Goal: Transaction & Acquisition: Purchase product/service

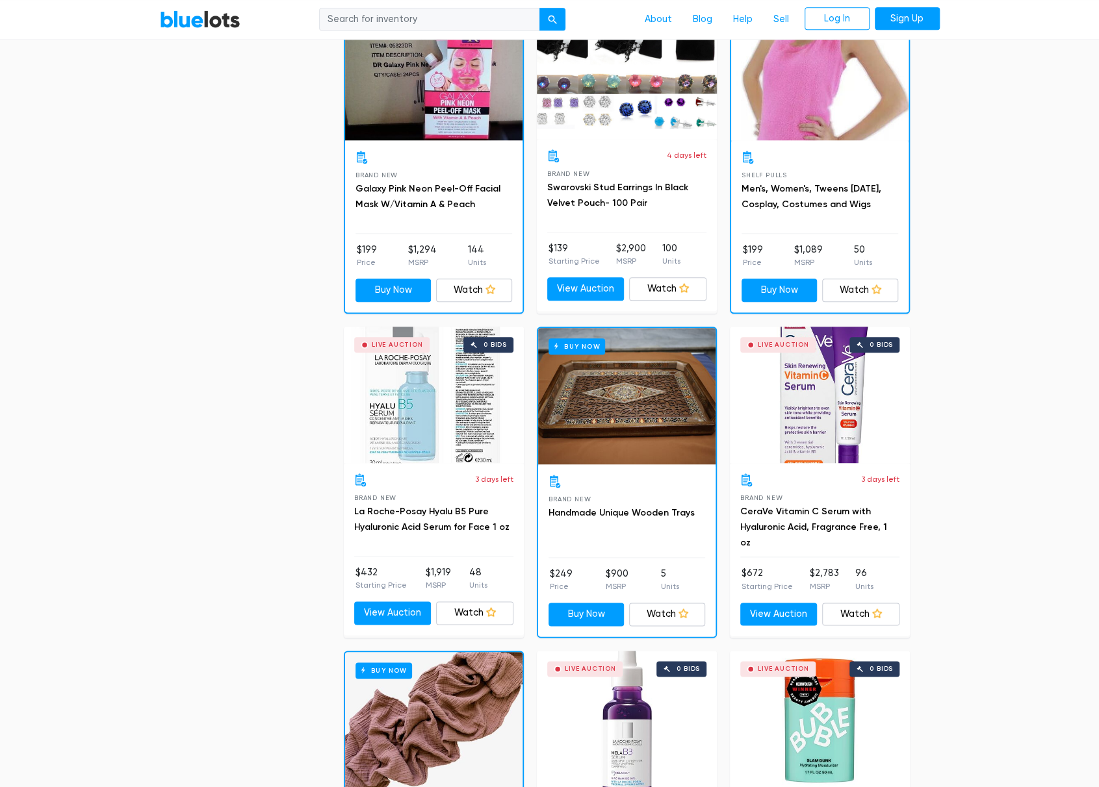
scroll to position [151, 0]
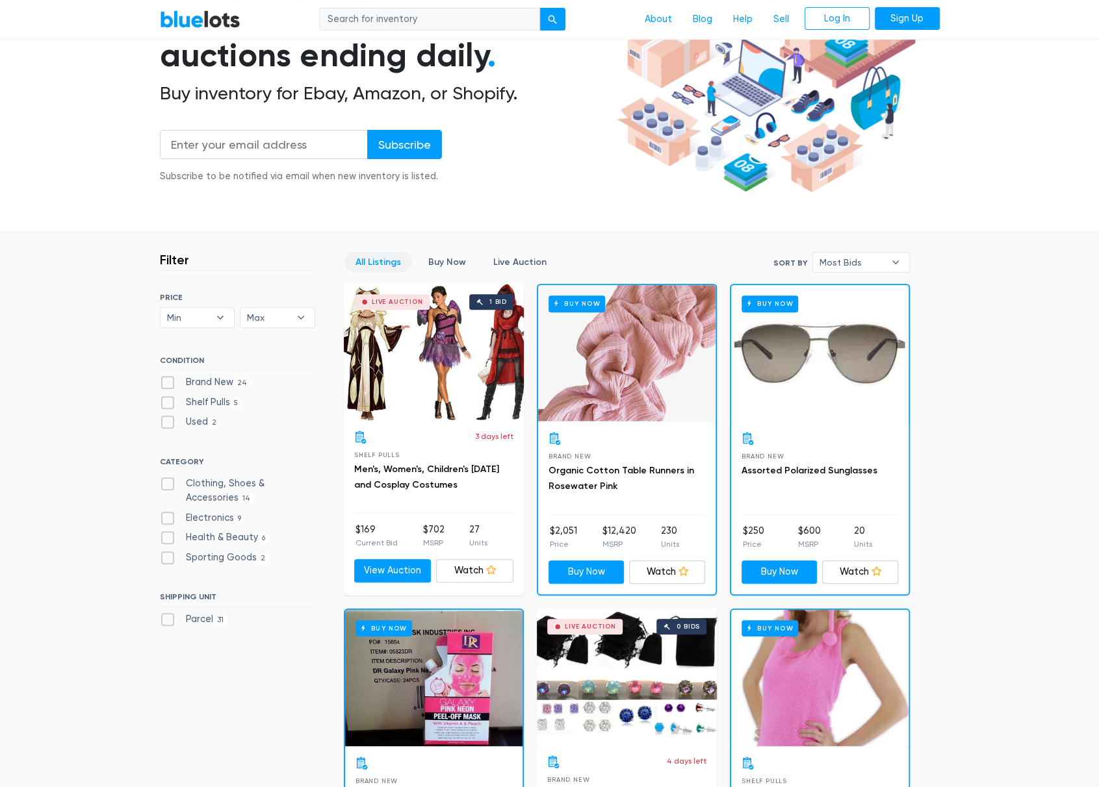
click at [405, 18] on input "search" at bounding box center [429, 19] width 221 height 23
type input "handbags"
click at [539, 8] on button "submit" at bounding box center [552, 19] width 26 height 23
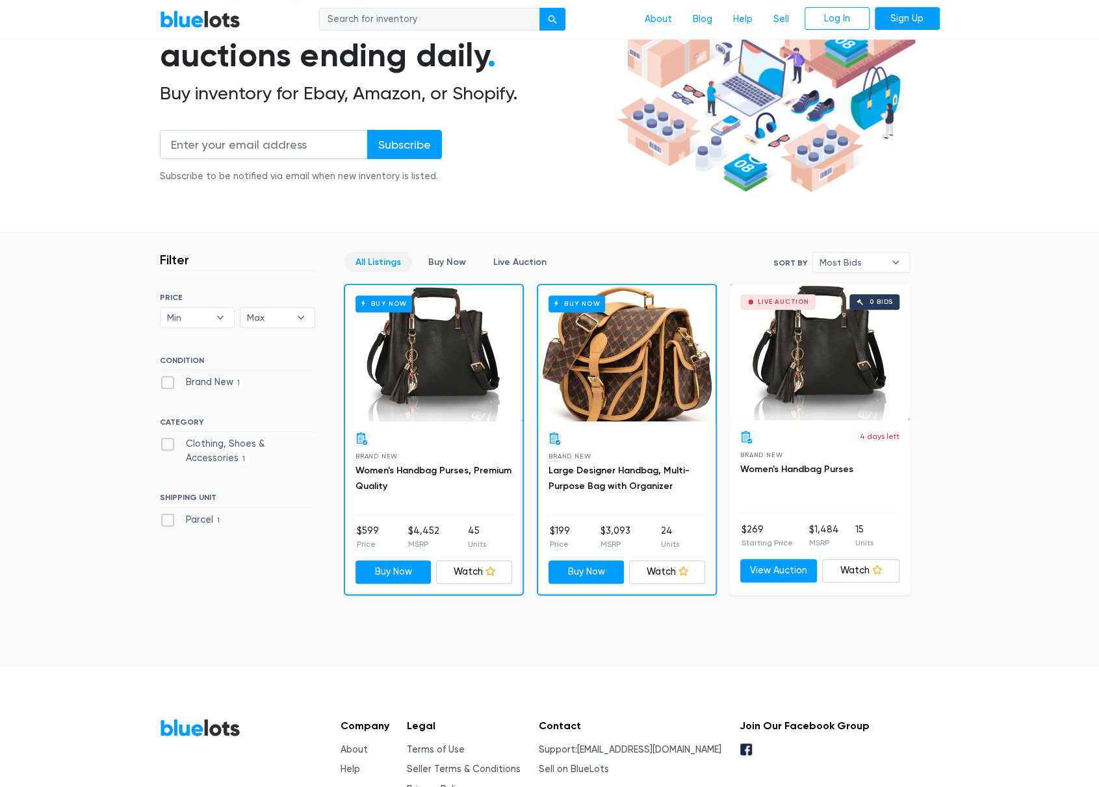
scroll to position [240, 0]
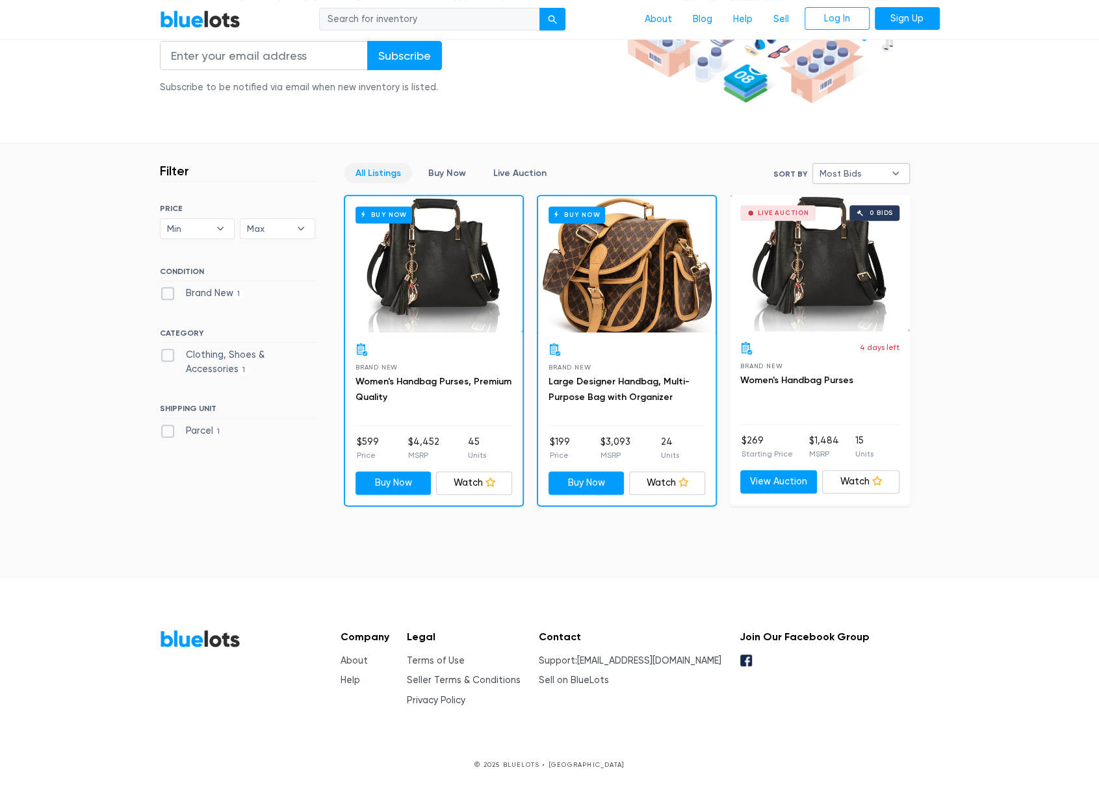
click at [847, 175] on span "Most Bids" at bounding box center [851, 173] width 65 height 19
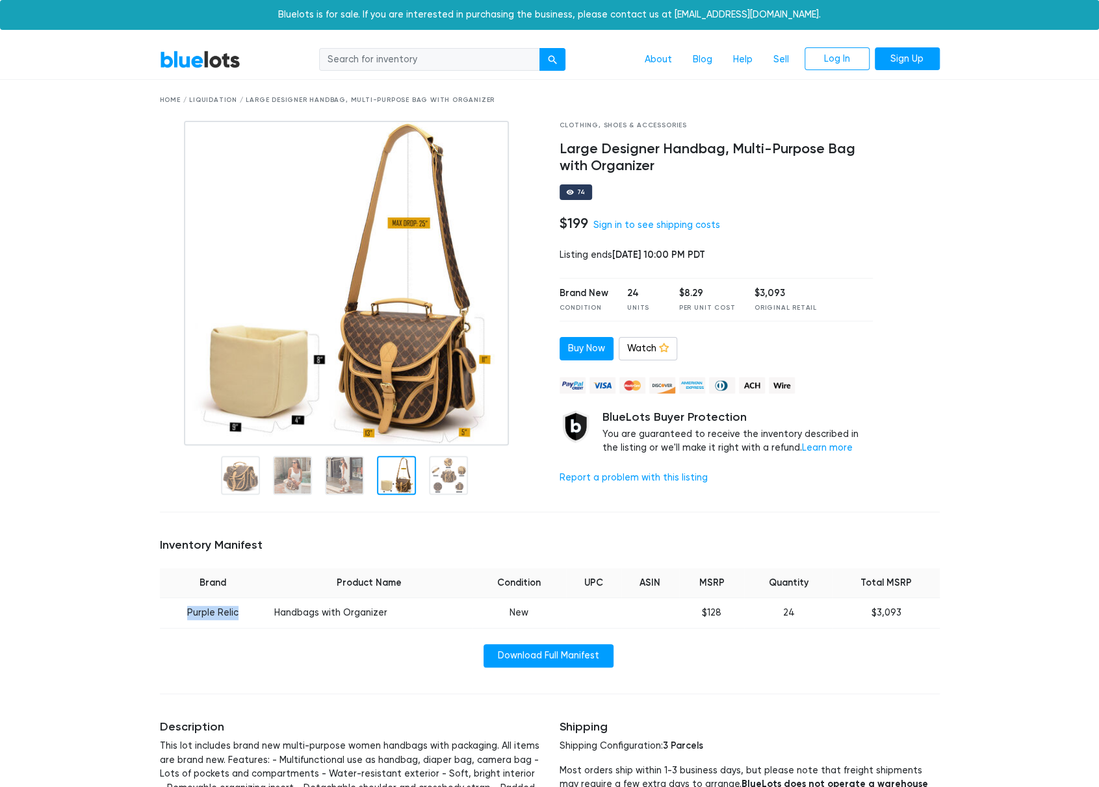
drag, startPoint x: 242, startPoint y: 618, endPoint x: 178, endPoint y: 614, distance: 64.4
click at [178, 614] on td "Purple Relic" at bounding box center [213, 613] width 107 height 31
copy td "Purple Relic"
